Goal: Find contact information: Find contact information

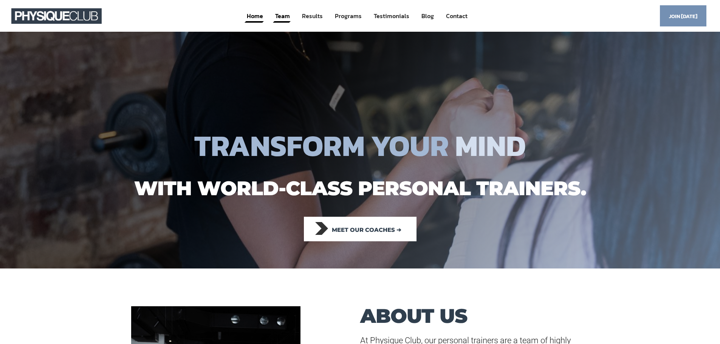
click at [284, 19] on link "Team" at bounding box center [283, 16] width 16 height 14
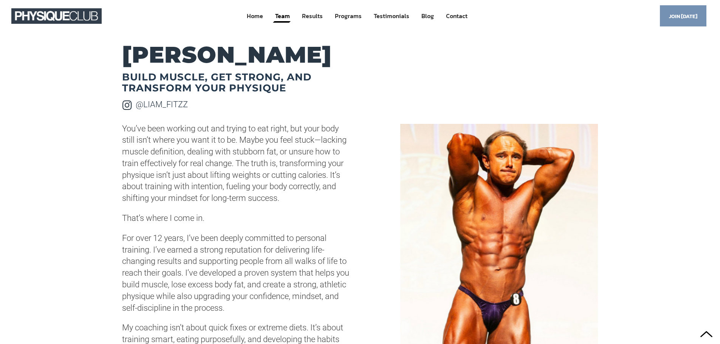
scroll to position [113, 0]
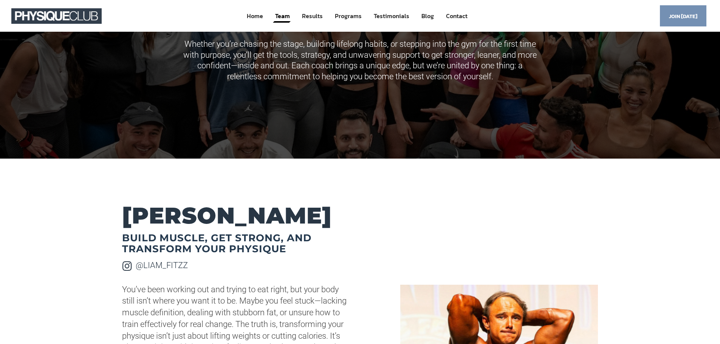
click at [127, 215] on h2 "[PERSON_NAME]" at bounding box center [236, 216] width 228 height 20
drag, startPoint x: 124, startPoint y: 214, endPoint x: 351, endPoint y: 224, distance: 227.1
click at [351, 224] on div "LIAM FITZGERALD" at bounding box center [261, 216] width 278 height 20
copy h2 "LIAM FITZGERALD"
click at [163, 301] on p "You’ve been working out and trying to eat right, but your body still isn’t wher…" at bounding box center [236, 325] width 228 height 82
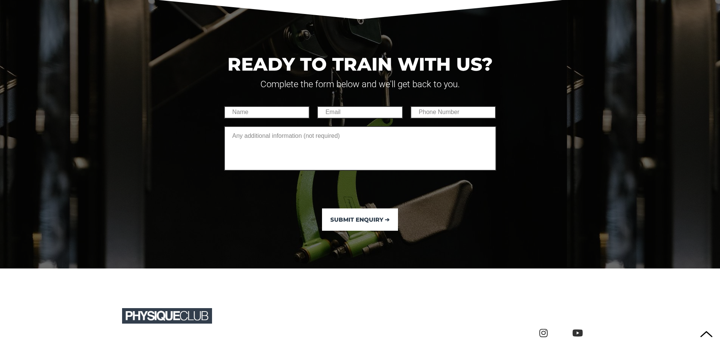
scroll to position [2663, 0]
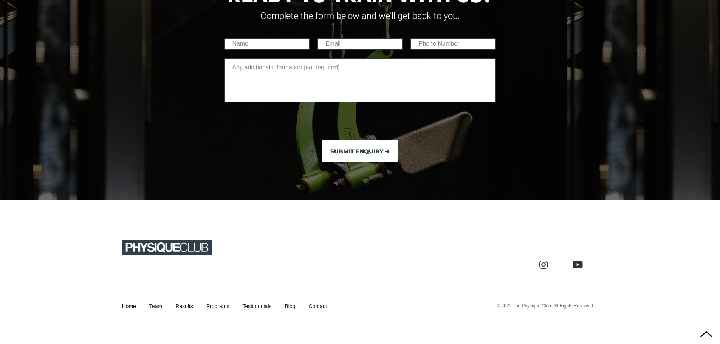
click at [127, 306] on link "Home" at bounding box center [129, 307] width 14 height 8
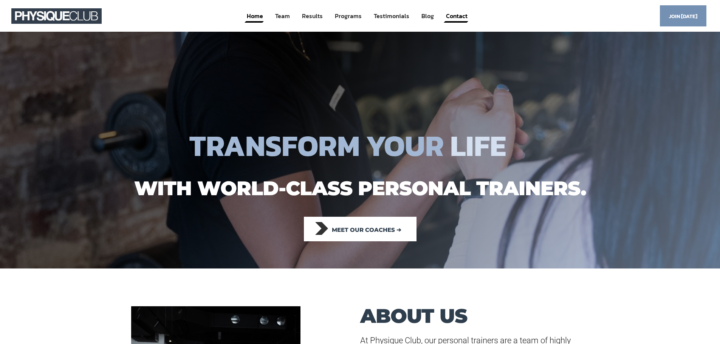
click at [458, 19] on link "Contact" at bounding box center [456, 16] width 23 height 14
